Goal: Transaction & Acquisition: Obtain resource

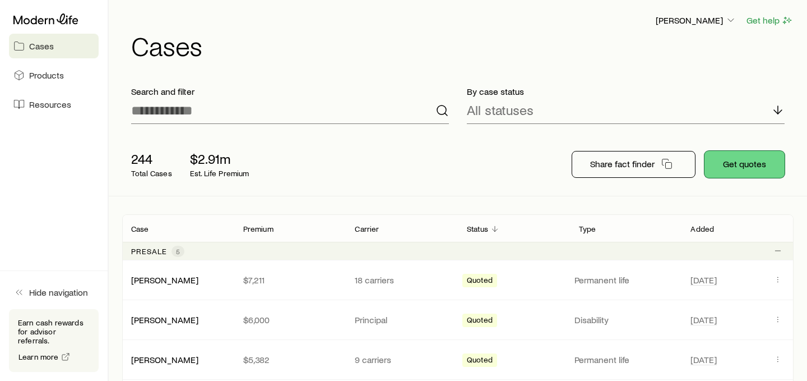
click at [727, 164] on button "Get quotes" at bounding box center [745, 164] width 80 height 27
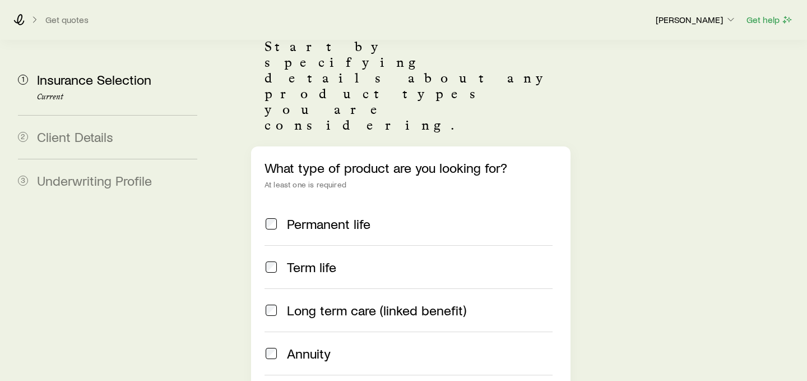
scroll to position [126, 0]
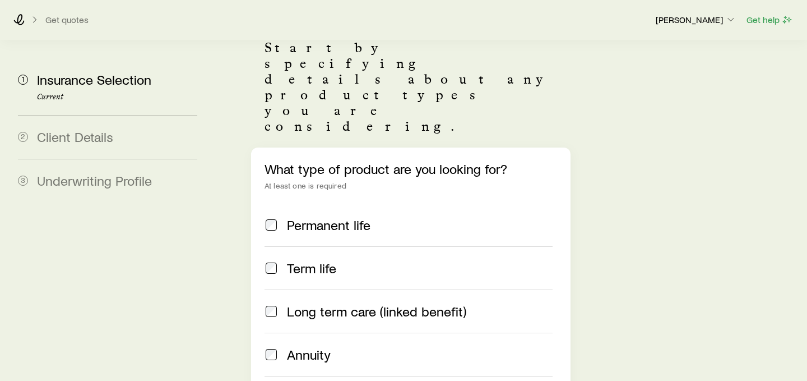
click at [315, 346] on span "Annuity" at bounding box center [309, 354] width 44 height 16
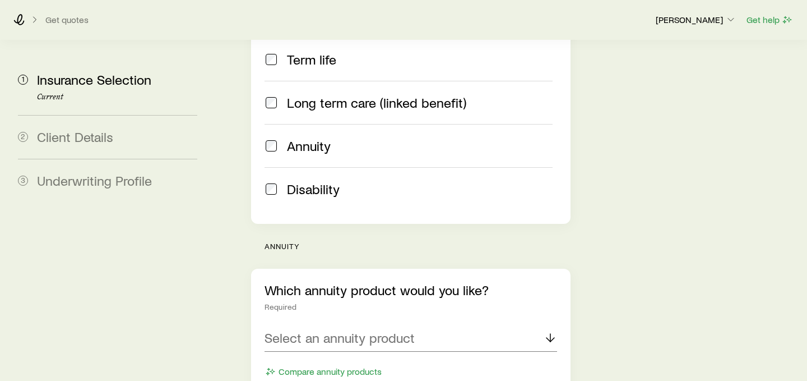
scroll to position [351, 0]
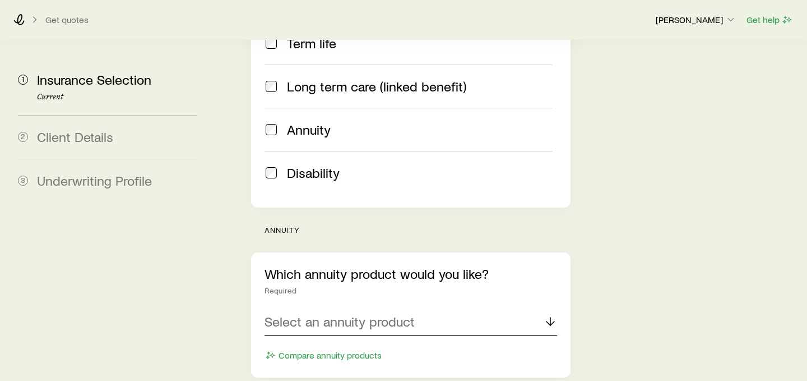
click at [408, 313] on p "Select an annuity product" at bounding box center [340, 321] width 150 height 16
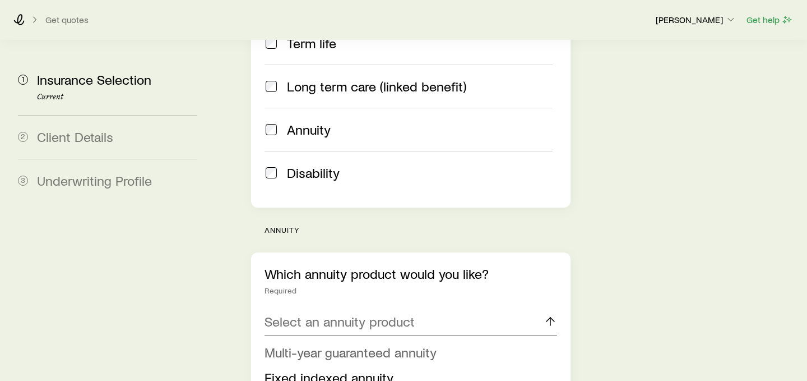
click at [389, 340] on li "Multi-year guaranteed annuity" at bounding box center [408, 352] width 286 height 25
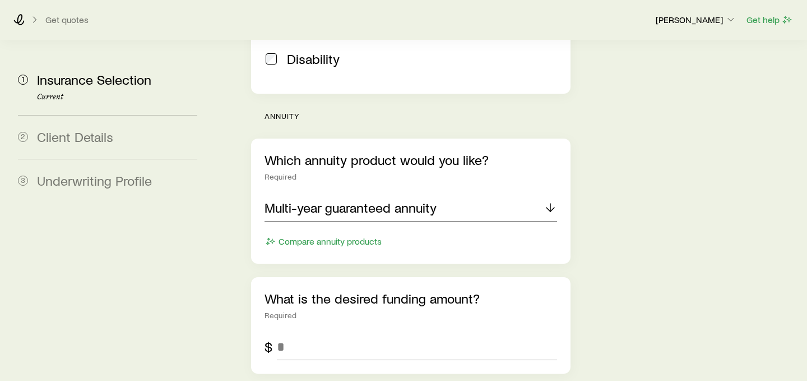
scroll to position [473, 0]
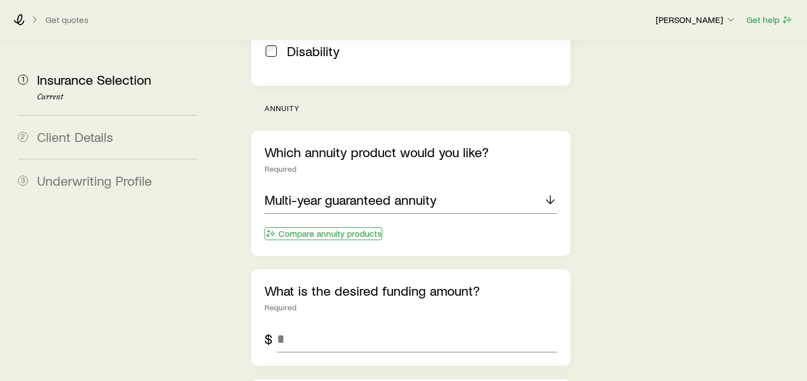
click at [359, 227] on button "Compare annuity products" at bounding box center [324, 233] width 118 height 13
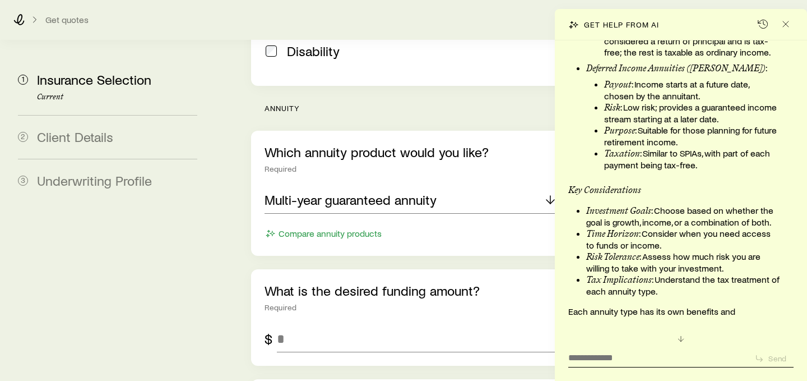
scroll to position [3024, 0]
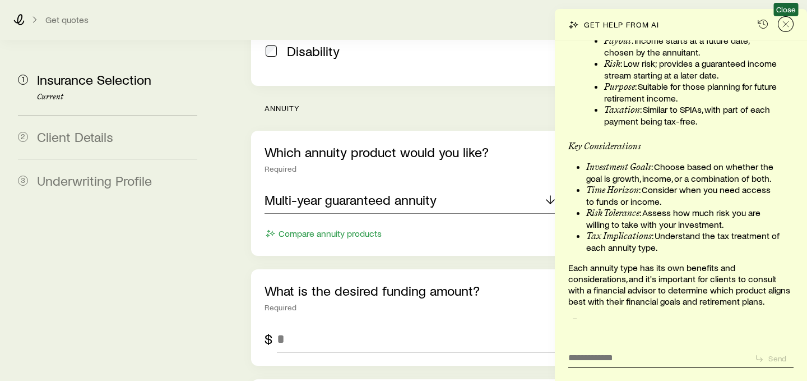
click at [789, 27] on icon "Close" at bounding box center [785, 24] width 11 height 11
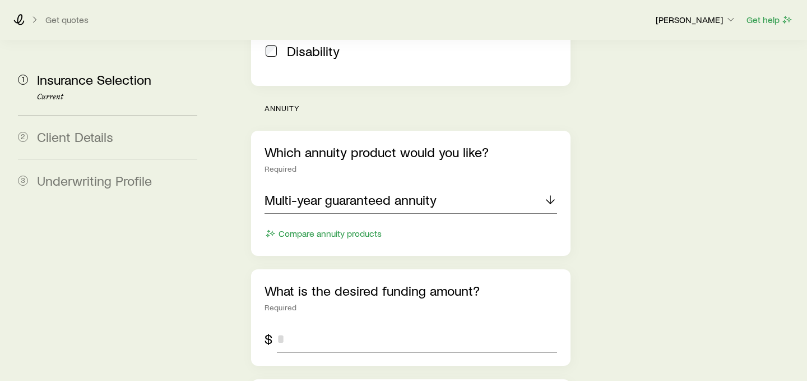
click at [435, 325] on input "tel" at bounding box center [417, 338] width 280 height 27
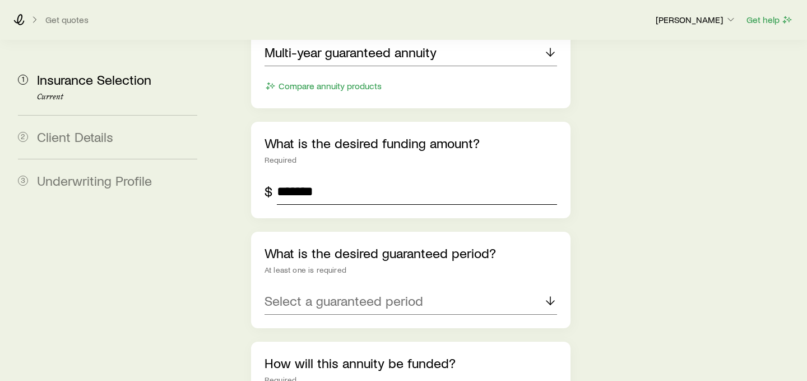
scroll to position [651, 0]
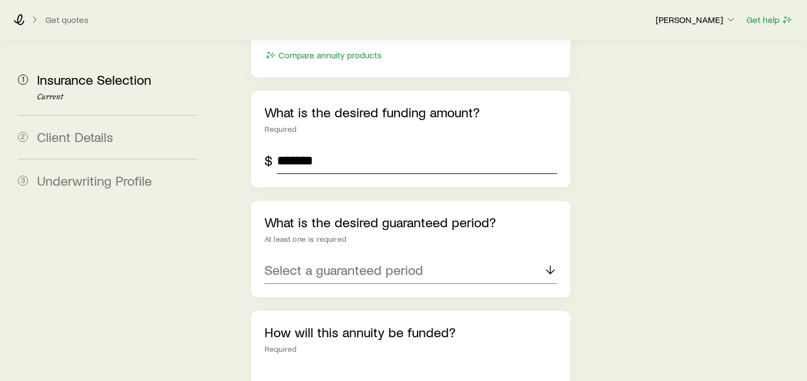
type input "*******"
click at [369, 257] on div "Select a guaranteed period" at bounding box center [411, 270] width 293 height 27
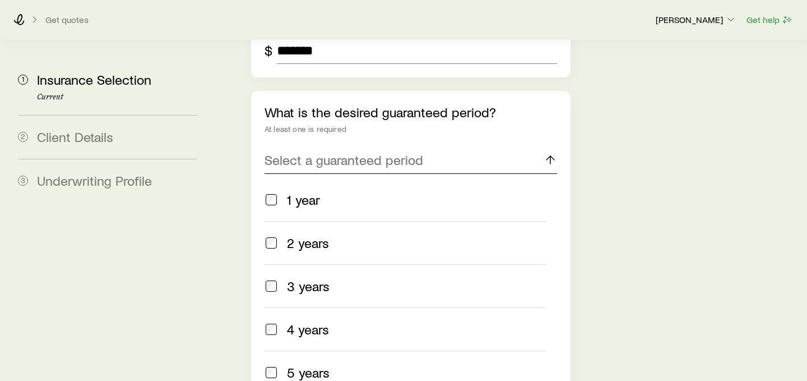
scroll to position [794, 0]
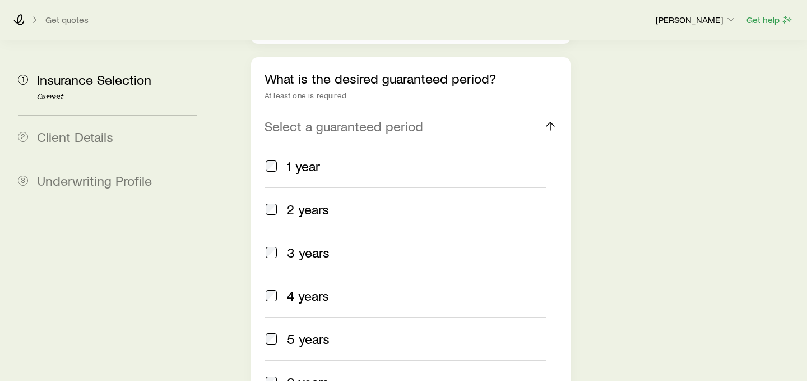
click at [360, 244] on div "3 years" at bounding box center [416, 252] width 259 height 16
click at [348, 330] on div "5 years" at bounding box center [416, 338] width 259 height 16
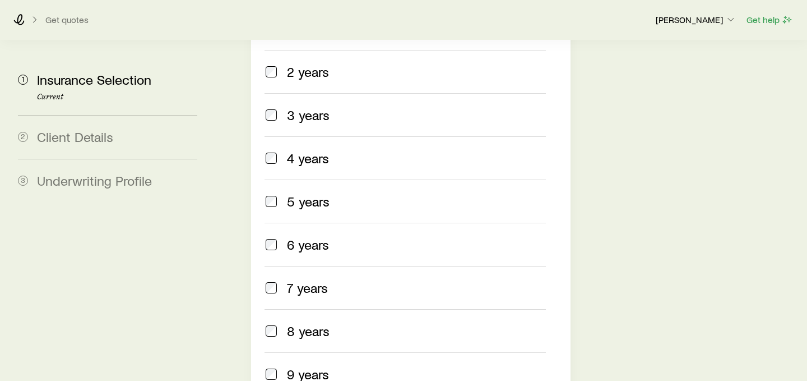
scroll to position [948, 0]
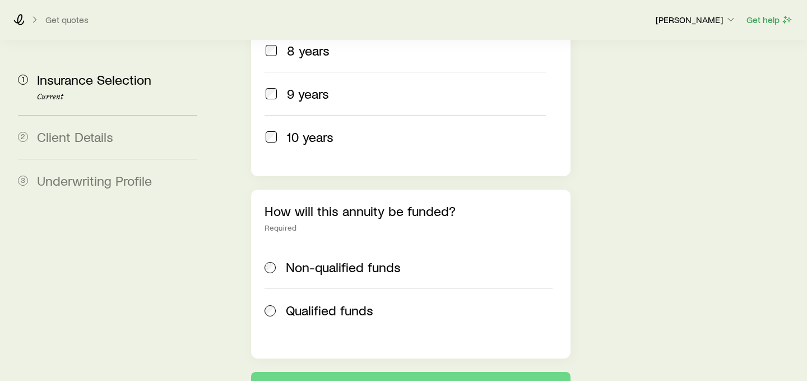
scroll to position [790, 0]
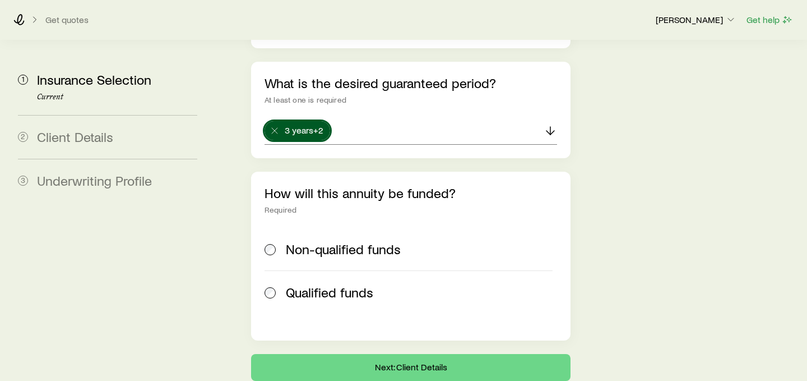
click at [321, 241] on span "Non-qualified funds" at bounding box center [343, 249] width 115 height 16
click at [370, 354] on button "Next: Client Details" at bounding box center [411, 367] width 320 height 27
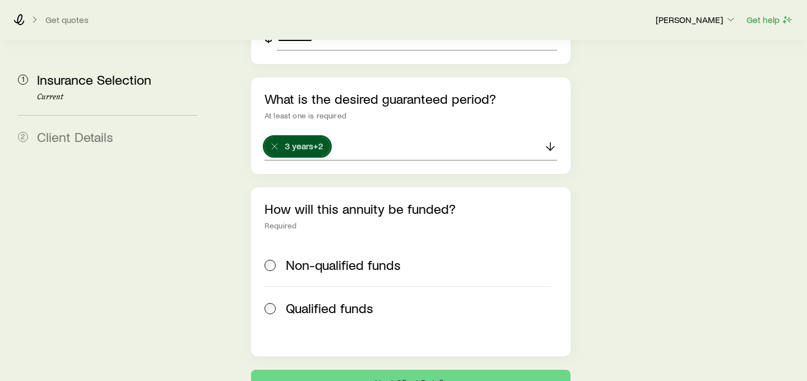
scroll to position [790, 0]
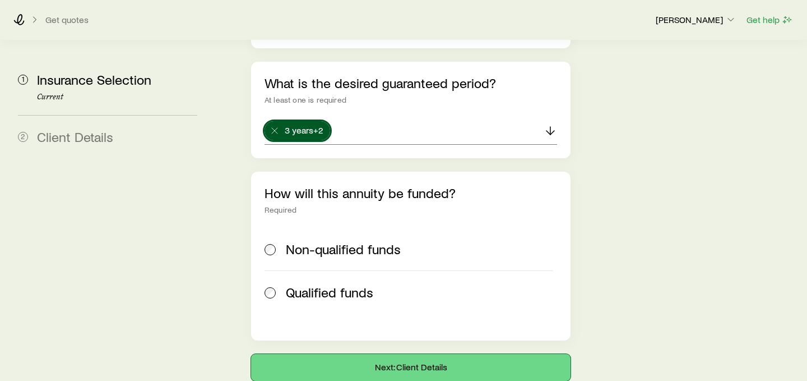
click at [478, 354] on button "Next: Client Details" at bounding box center [411, 367] width 320 height 27
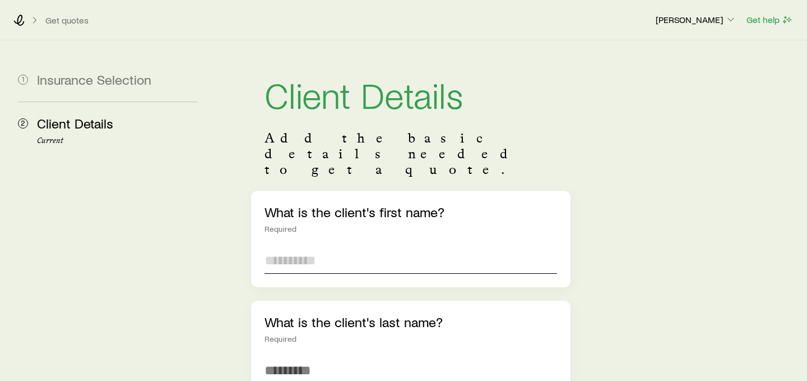
click at [413, 247] on input "text" at bounding box center [411, 260] width 293 height 27
type input "****"
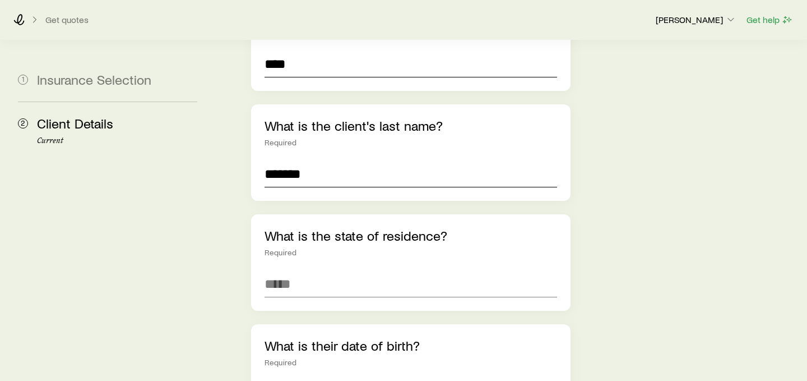
scroll to position [204, 0]
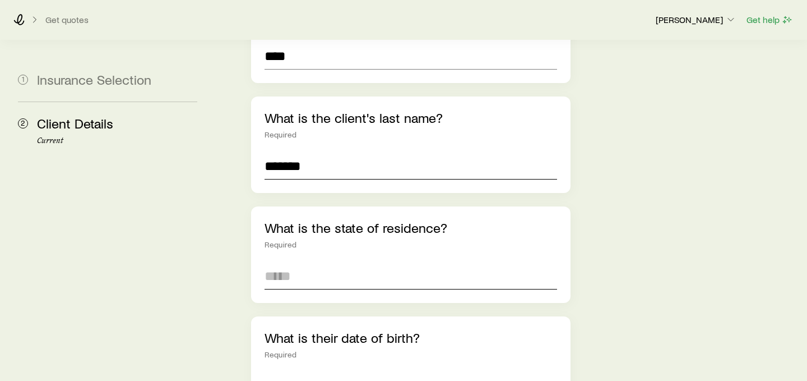
type input "*******"
click at [357, 262] on input at bounding box center [411, 275] width 293 height 27
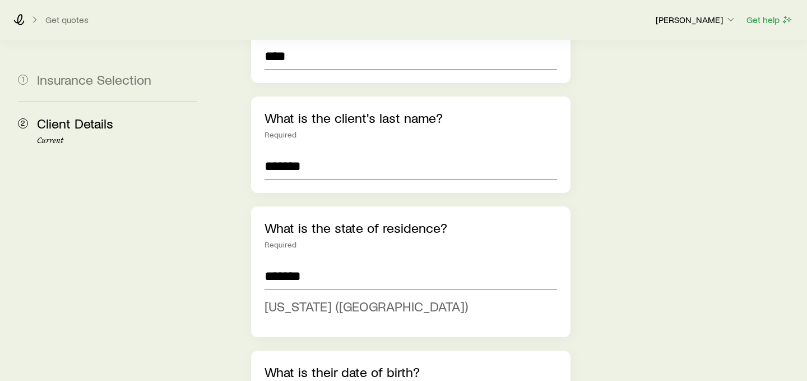
click at [352, 298] on span "[US_STATE] ([GEOGRAPHIC_DATA])" at bounding box center [367, 306] width 204 height 16
type input "**********"
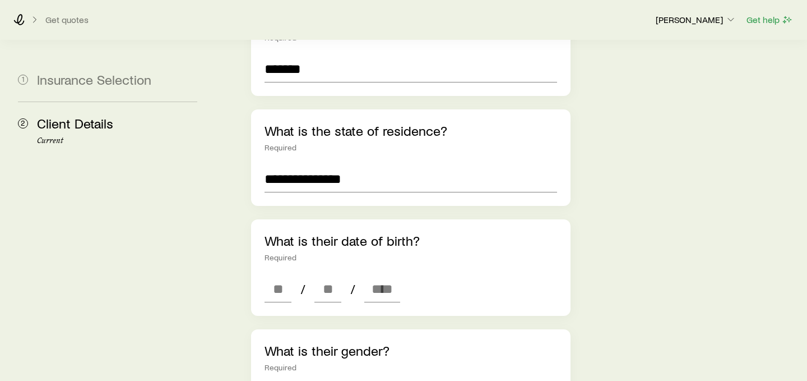
scroll to position [320, 0]
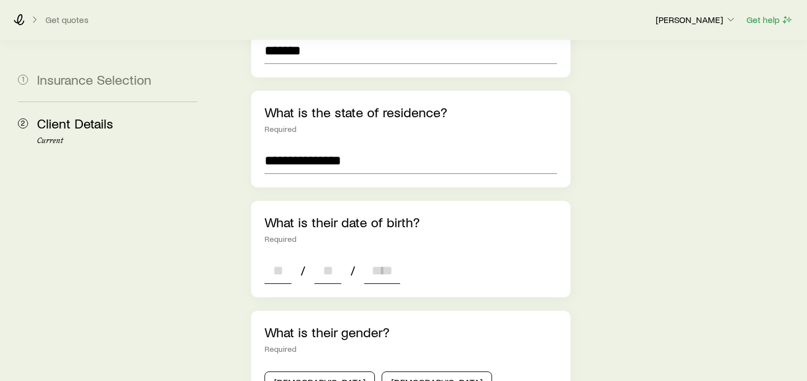
click at [269, 257] on input at bounding box center [278, 270] width 27 height 27
type input "*"
click at [335, 257] on input at bounding box center [328, 270] width 27 height 27
type input "*"
click at [388, 257] on input at bounding box center [382, 270] width 36 height 27
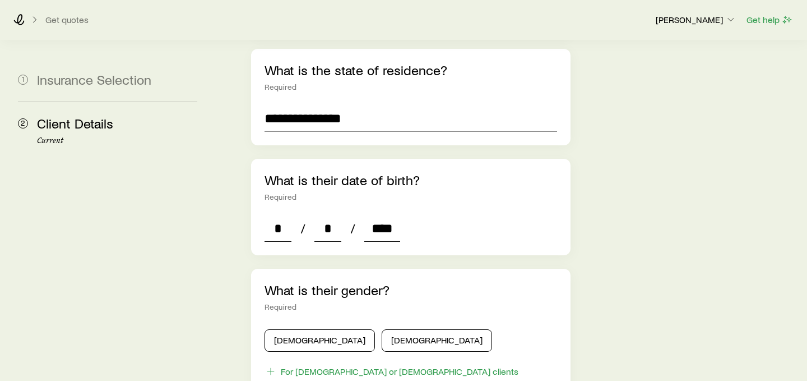
scroll to position [361, 0]
type input "****"
click at [538, 283] on p "What is their gender?" at bounding box center [411, 291] width 293 height 16
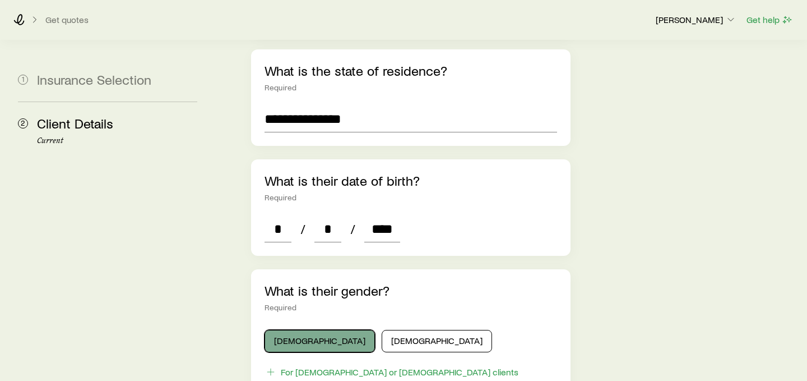
click at [321, 330] on button "[DEMOGRAPHIC_DATA]" at bounding box center [320, 341] width 110 height 22
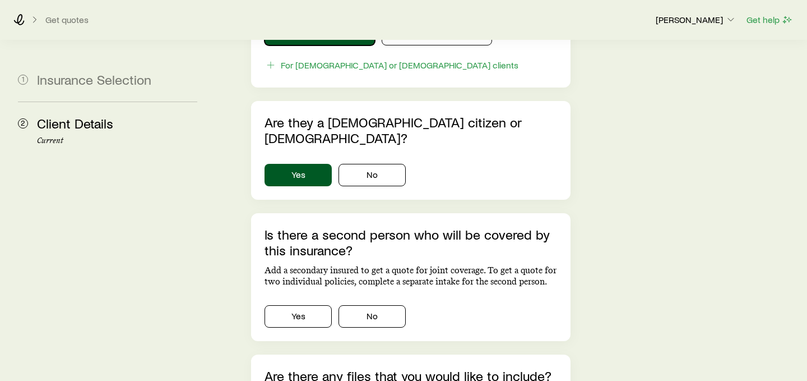
scroll to position [677, 0]
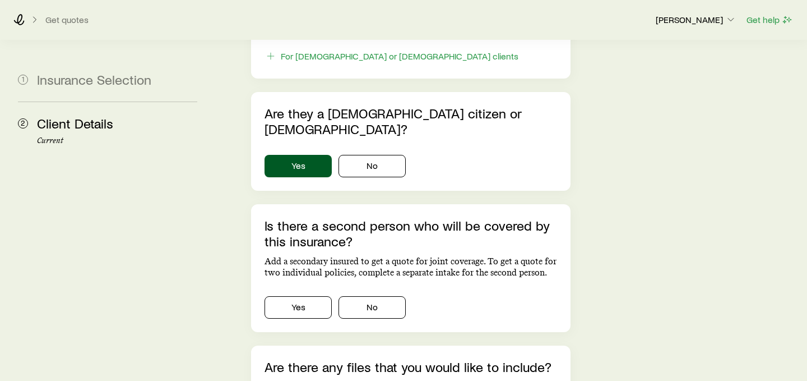
click at [378, 283] on div "Is there a second person who will be covered by this insurance? Add a secondary…" at bounding box center [411, 268] width 320 height 128
click at [387, 296] on button "No" at bounding box center [372, 307] width 67 height 22
click at [766, 13] on div "Get help" at bounding box center [770, 20] width 48 height 14
click at [760, 22] on button "Get help" at bounding box center [770, 19] width 48 height 13
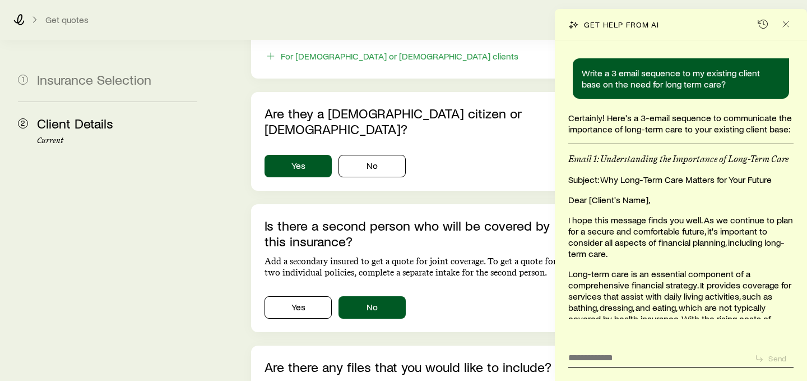
scroll to position [3024, 0]
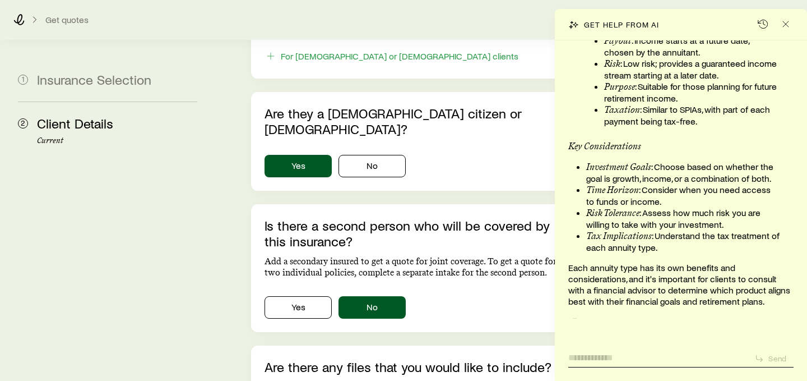
click at [596, 353] on textarea at bounding box center [657, 354] width 177 height 18
type textarea "**********"
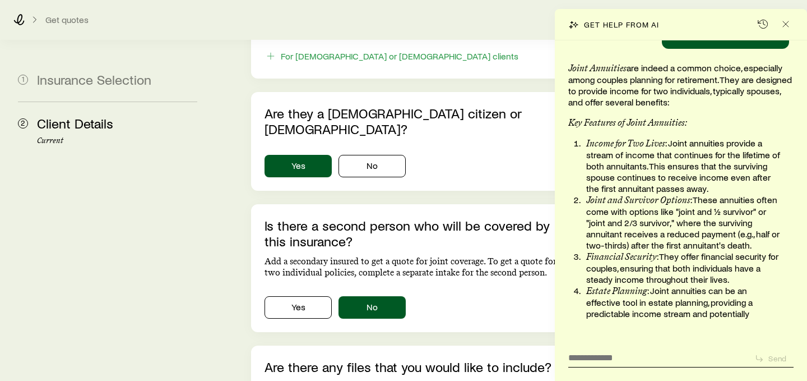
click at [697, 27] on div "Get help from AI" at bounding box center [681, 24] width 252 height 31
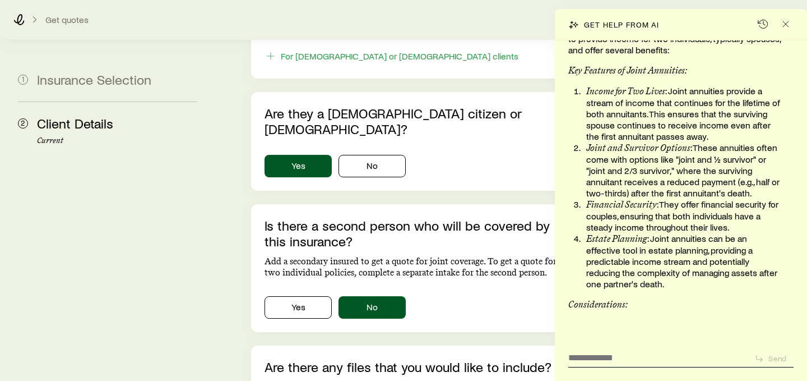
click at [701, 17] on div "Get help from AI" at bounding box center [681, 24] width 252 height 31
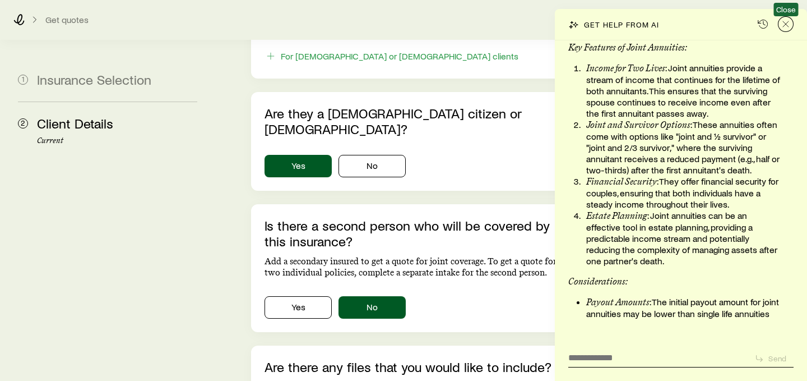
click at [791, 26] on icon "Close" at bounding box center [785, 24] width 11 height 11
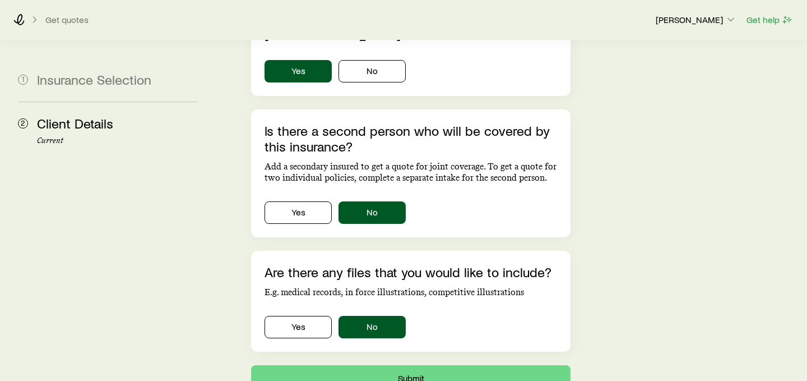
scroll to position [798, 0]
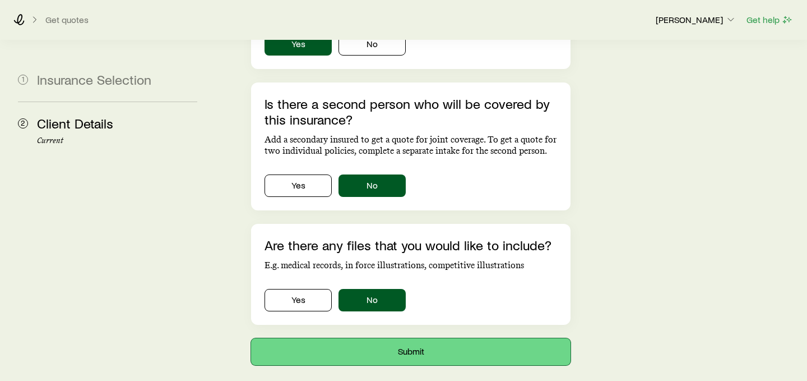
click at [413, 338] on button "Submit" at bounding box center [411, 351] width 320 height 27
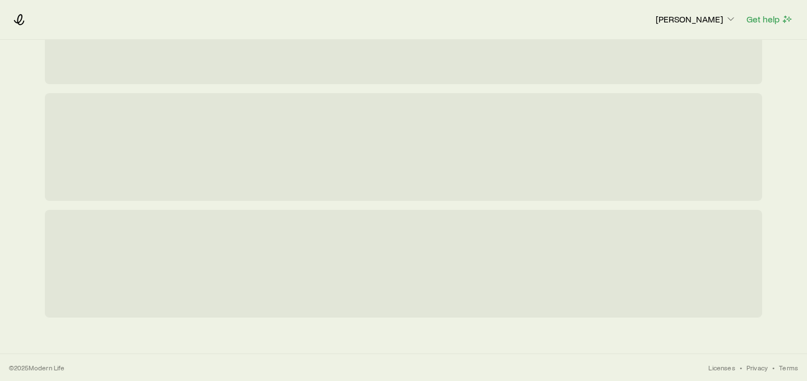
scroll to position [0, 0]
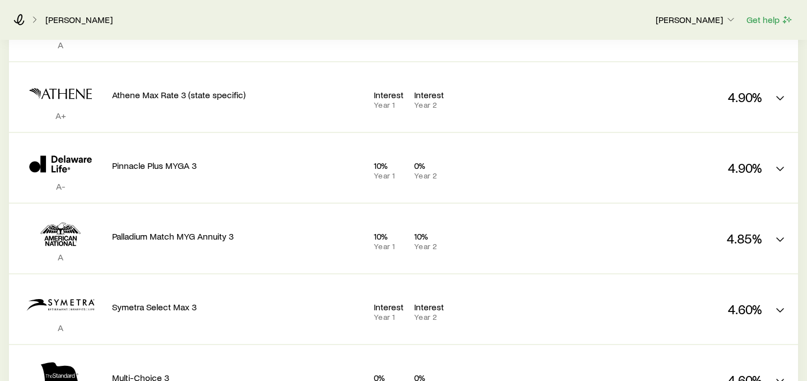
scroll to position [461, 0]
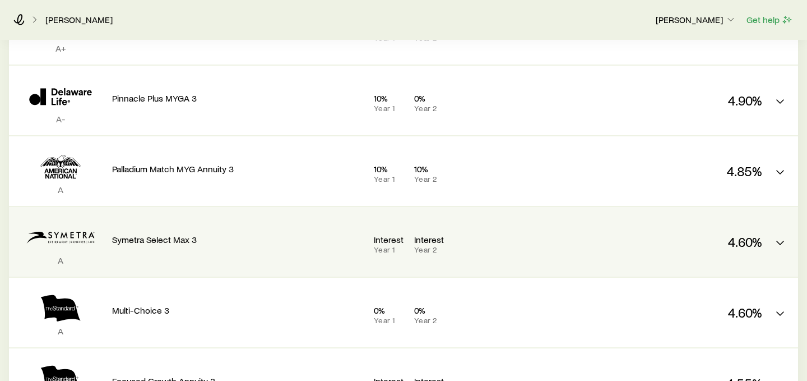
click at [388, 238] on p "Interest" at bounding box center [389, 239] width 31 height 11
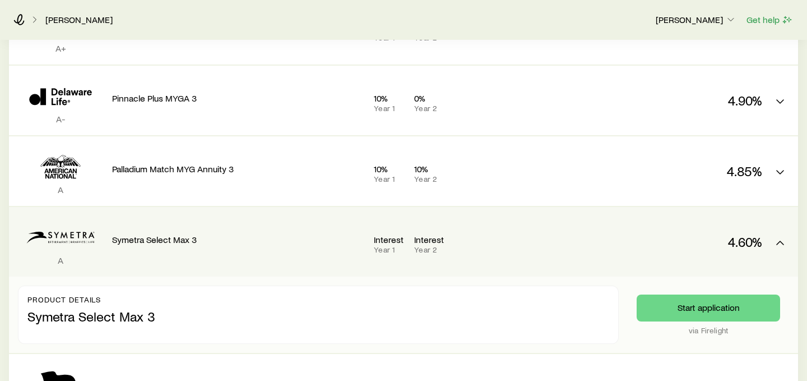
click at [388, 238] on p "Interest" at bounding box center [389, 239] width 31 height 11
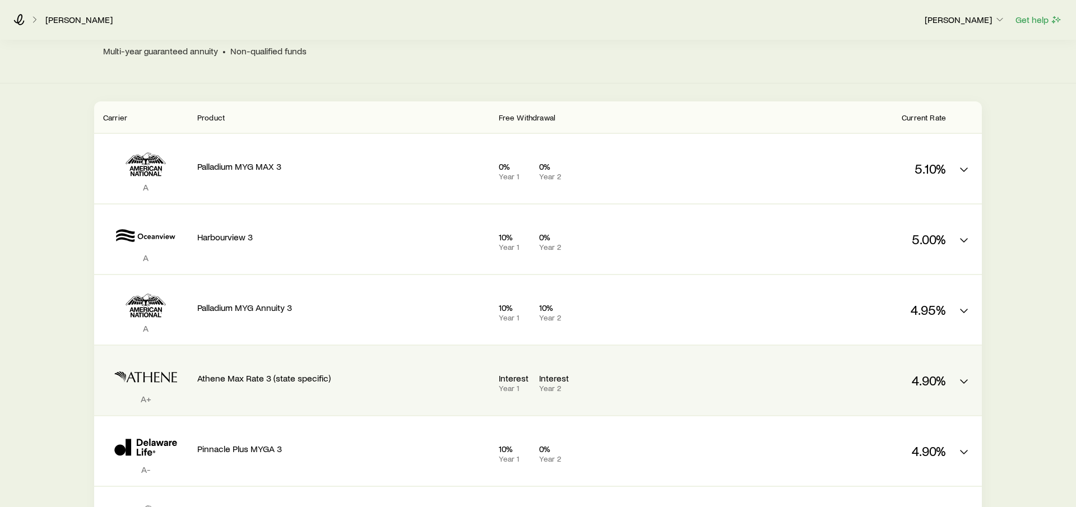
scroll to position [131, 0]
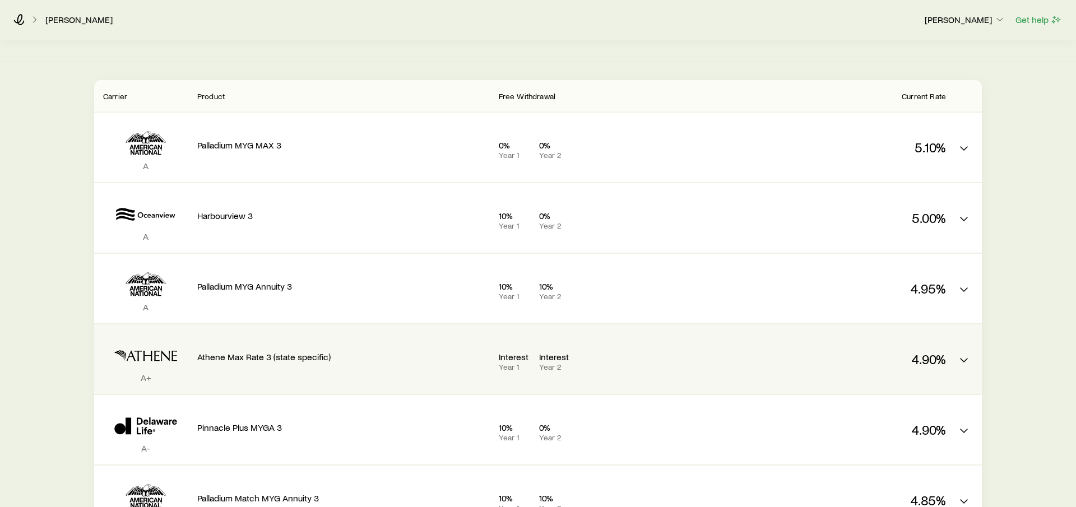
click at [514, 355] on p "Interest" at bounding box center [514, 357] width 31 height 11
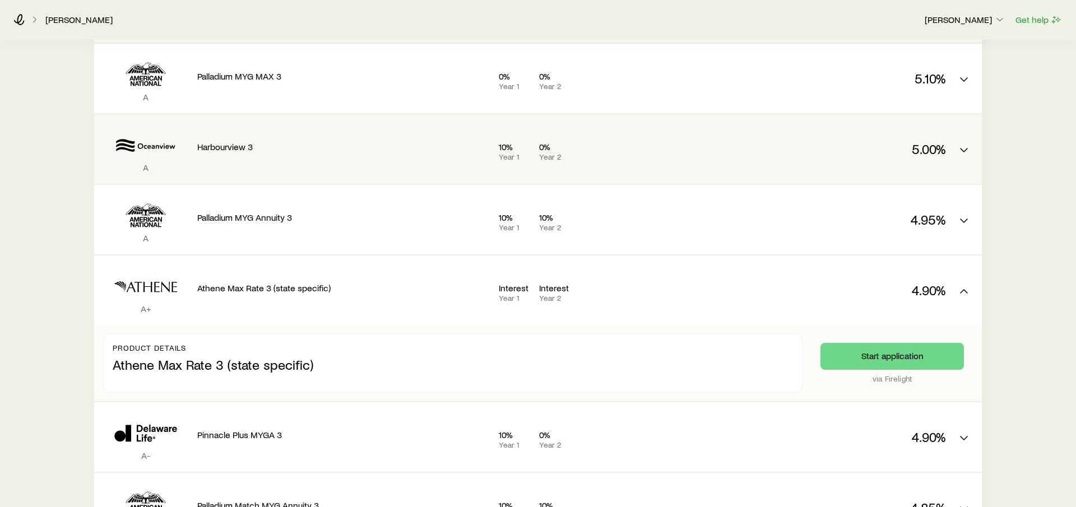
scroll to position [222, 0]
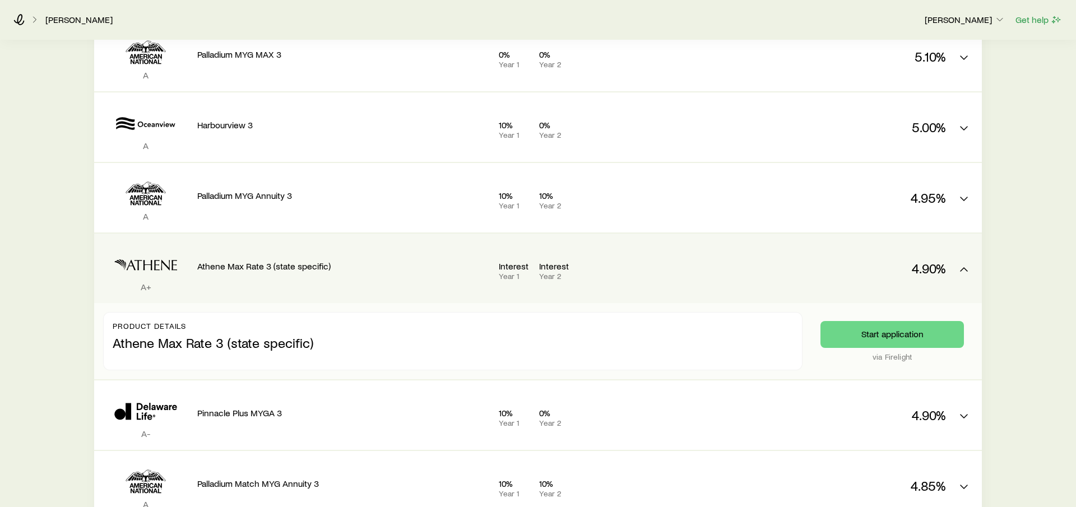
click at [635, 261] on div "Interest Year 1 Interest Year 2" at bounding box center [621, 271] width 244 height 20
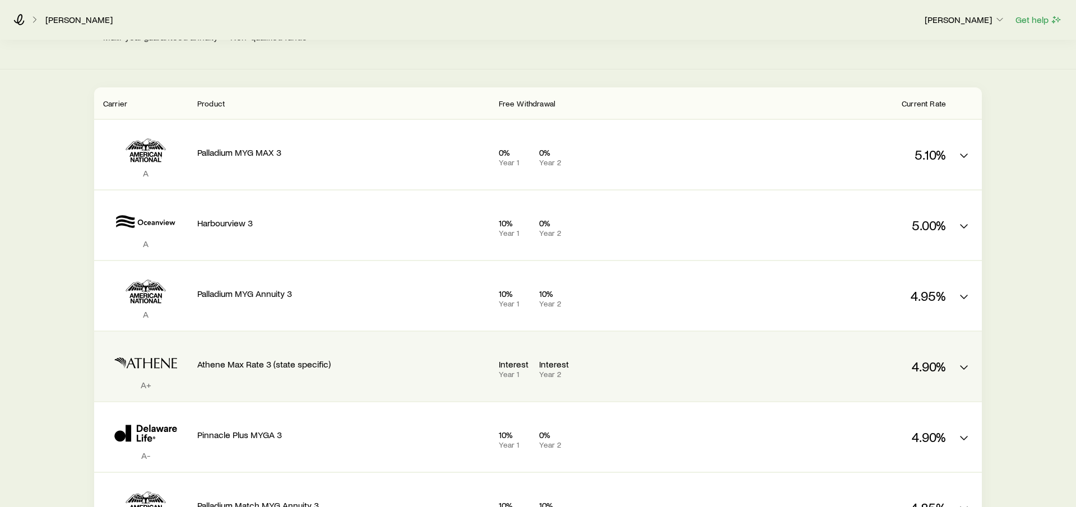
scroll to position [126, 0]
